Goal: Find specific page/section: Find specific page/section

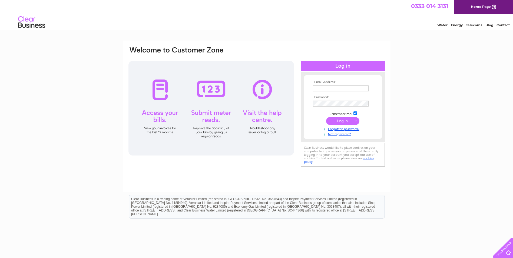
type input "[EMAIL_ADDRESS][DOMAIN_NAME]"
click at [337, 121] on input "submit" at bounding box center [342, 121] width 33 height 8
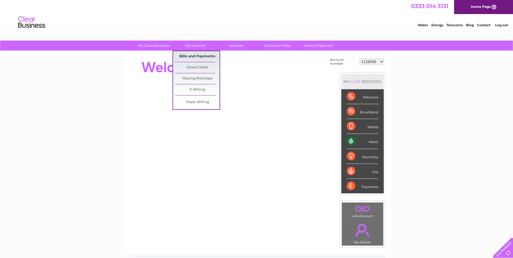
click at [204, 59] on link "Bills and Payments" at bounding box center [197, 56] width 45 height 11
click at [200, 56] on link "Bills and Payments" at bounding box center [197, 56] width 45 height 11
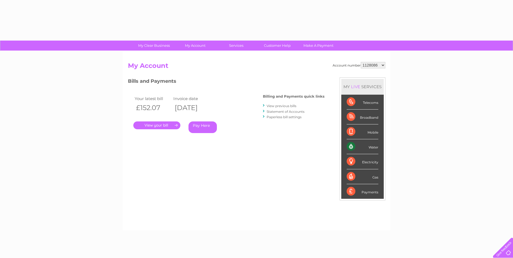
click at [164, 123] on link "." at bounding box center [156, 125] width 47 height 8
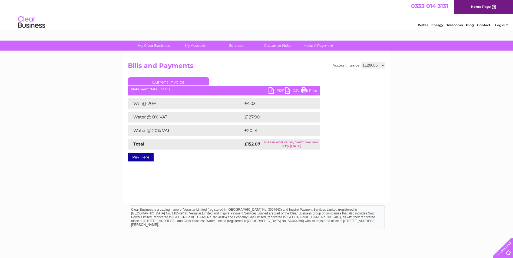
click at [272, 89] on link "PDF" at bounding box center [277, 91] width 16 height 8
